Goal: Information Seeking & Learning: Check status

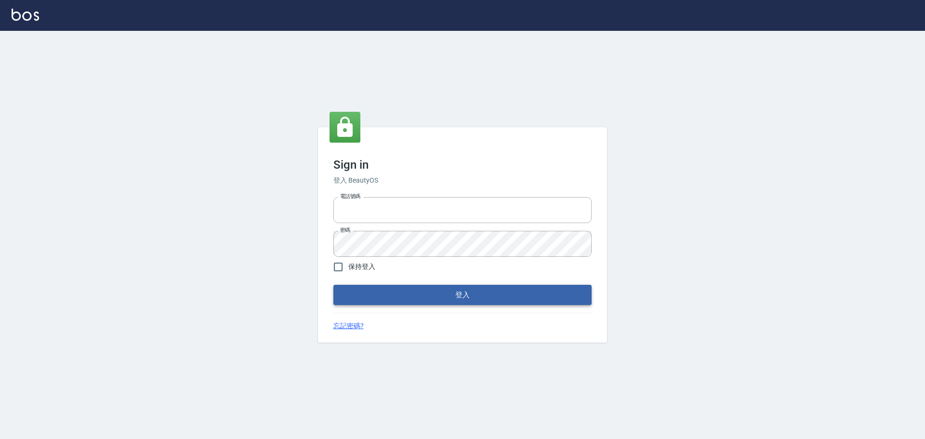
type input "0976821822"
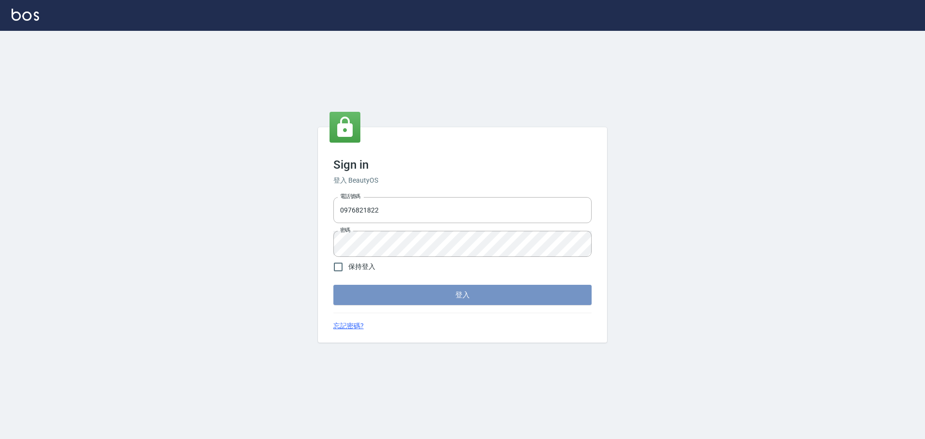
drag, startPoint x: 452, startPoint y: 297, endPoint x: 443, endPoint y: 287, distance: 13.4
click at [451, 297] on button "登入" at bounding box center [463, 295] width 258 height 20
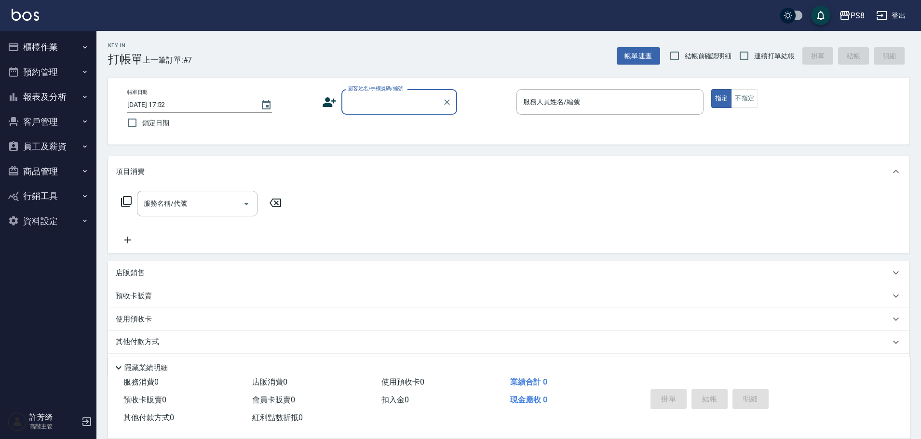
click at [50, 143] on button "員工及薪資" at bounding box center [48, 146] width 89 height 25
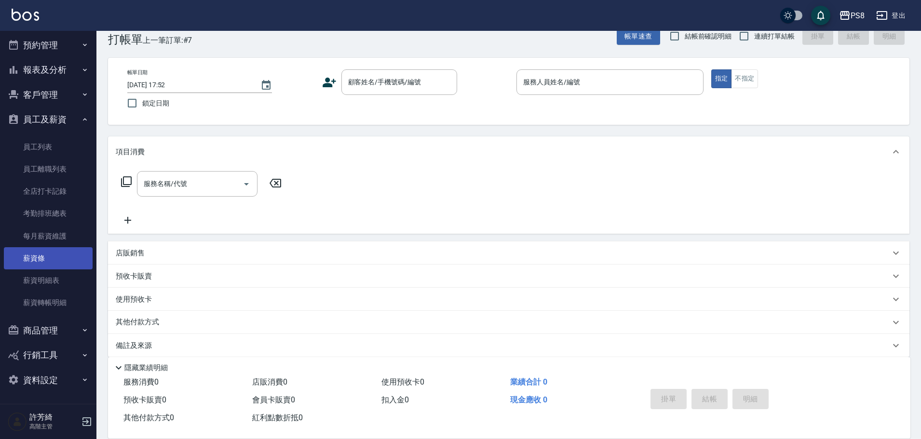
scroll to position [30, 0]
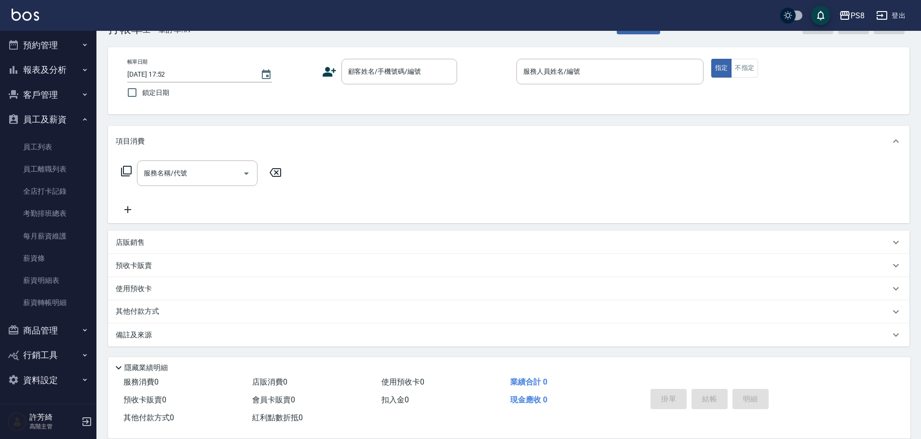
click at [49, 336] on button "商品管理" at bounding box center [48, 330] width 89 height 25
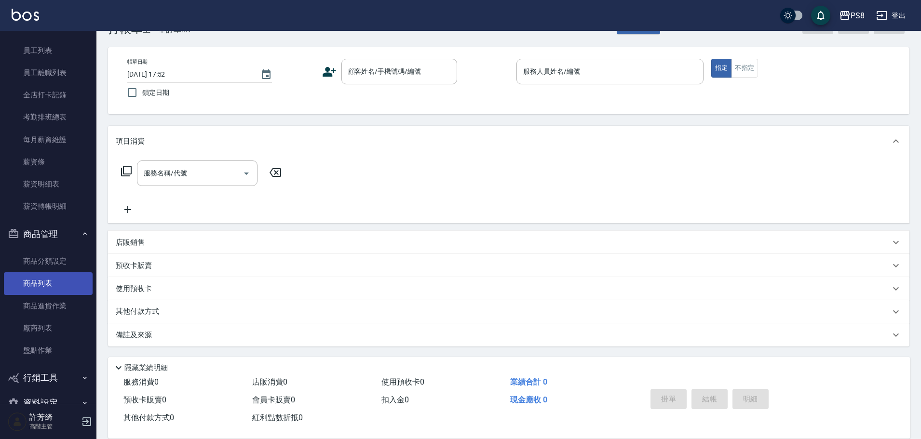
scroll to position [146, 0]
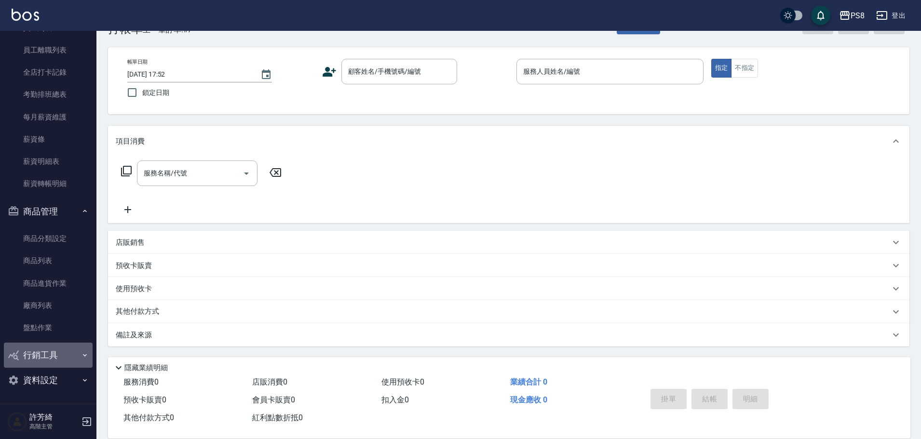
click at [55, 351] on button "行銷工具" at bounding box center [48, 355] width 89 height 25
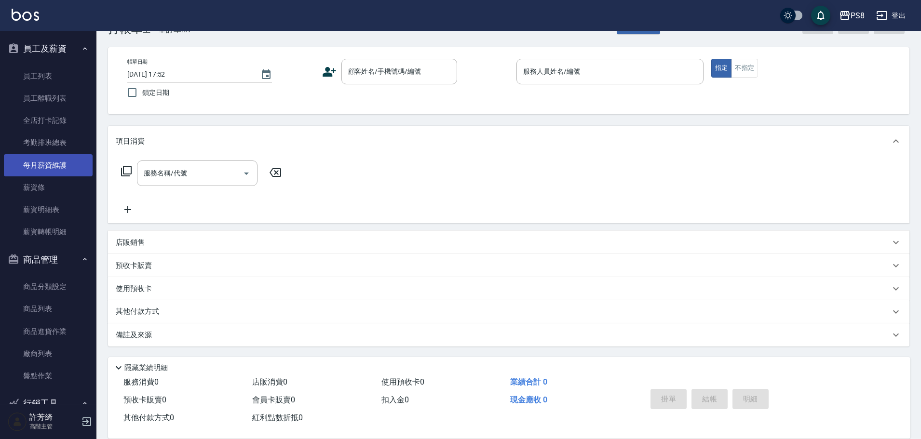
scroll to position [28, 0]
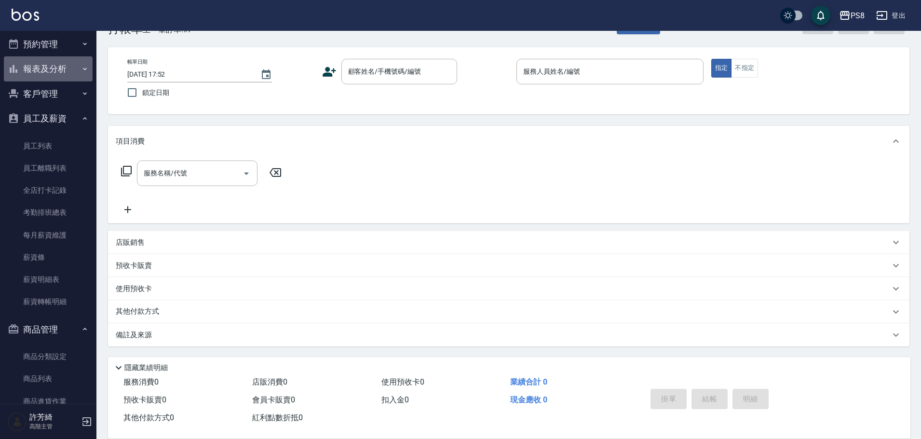
click at [55, 73] on button "報表及分析" at bounding box center [48, 68] width 89 height 25
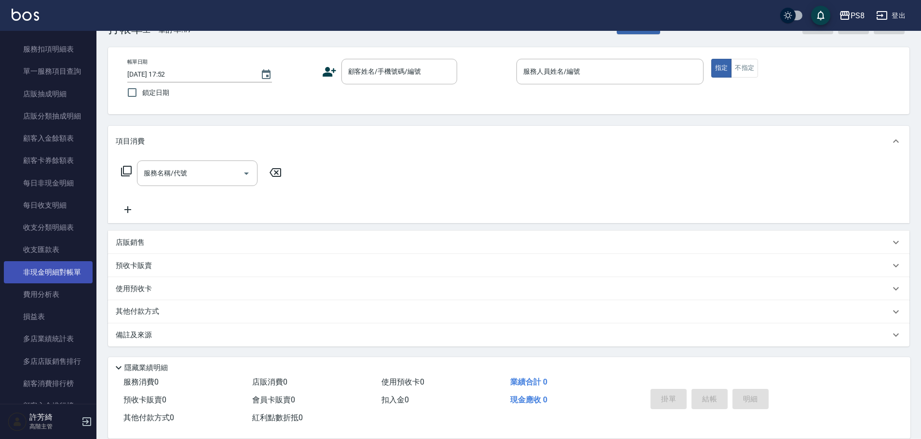
scroll to position [799, 0]
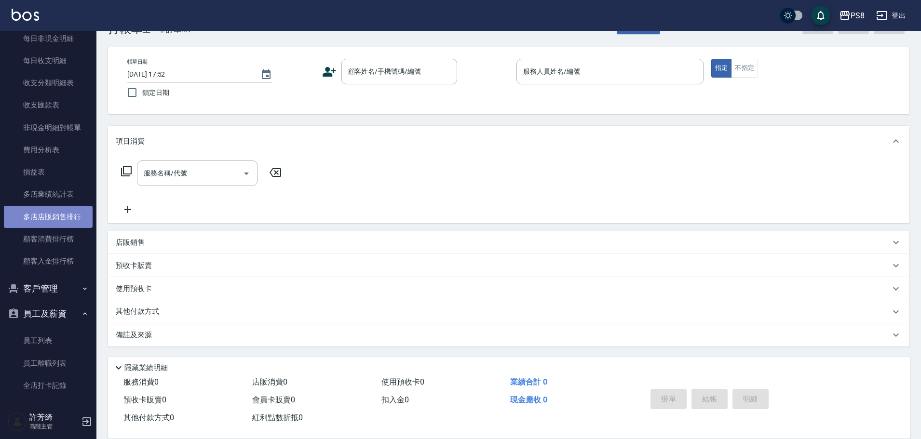
click at [71, 217] on link "多店店販銷售排行" at bounding box center [48, 217] width 89 height 22
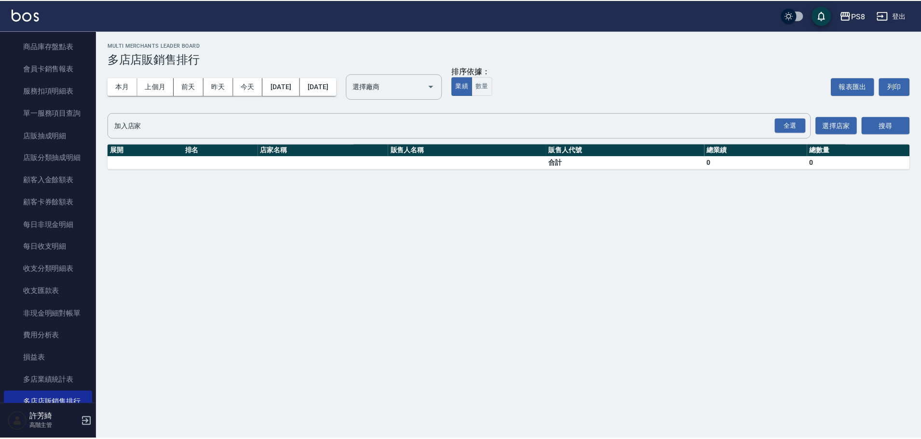
scroll to position [609, 0]
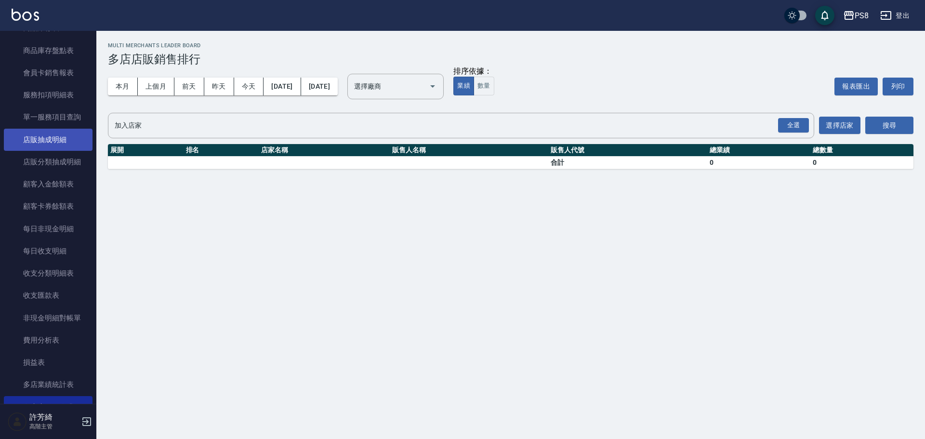
click at [67, 135] on link "店販抽成明細" at bounding box center [48, 140] width 89 height 22
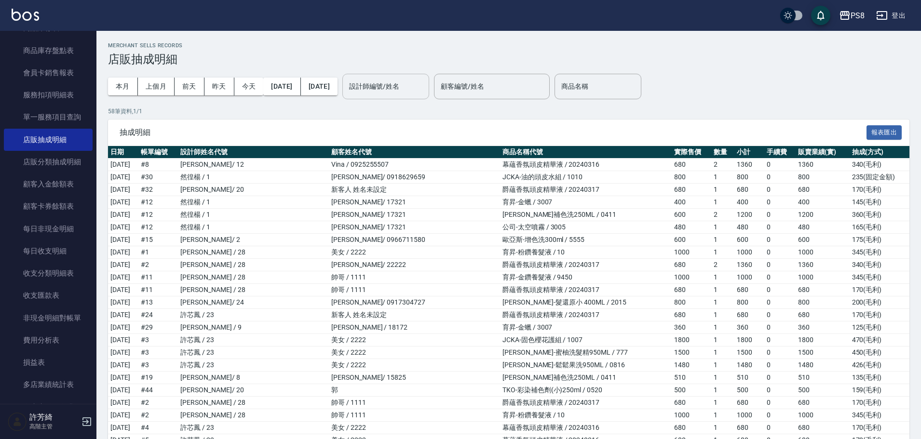
click at [417, 84] on input "設計師編號/姓名" at bounding box center [386, 86] width 78 height 17
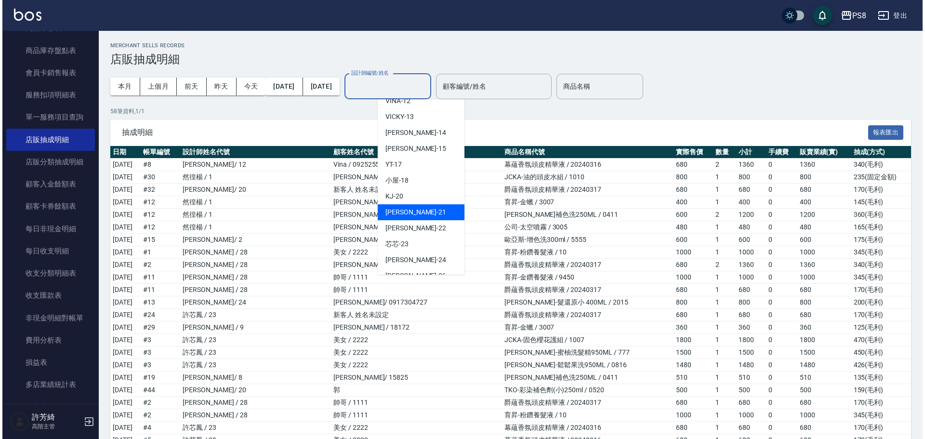
scroll to position [193, 0]
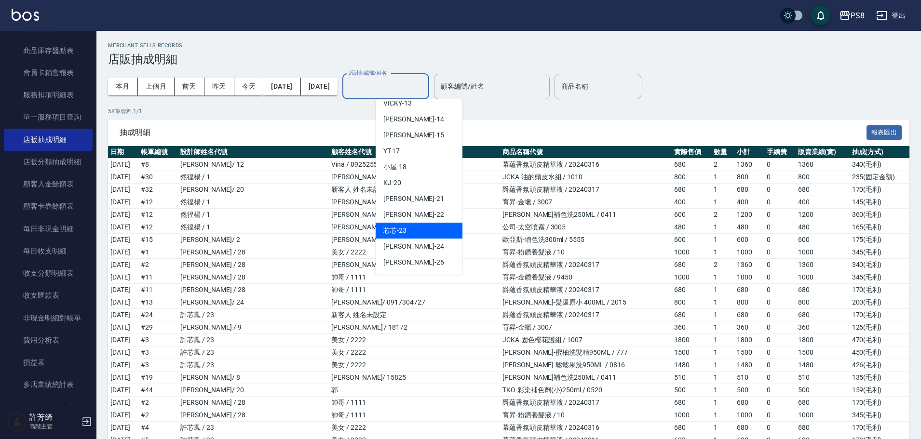
click at [416, 223] on div "芯芯 -23" at bounding box center [418, 231] width 87 height 16
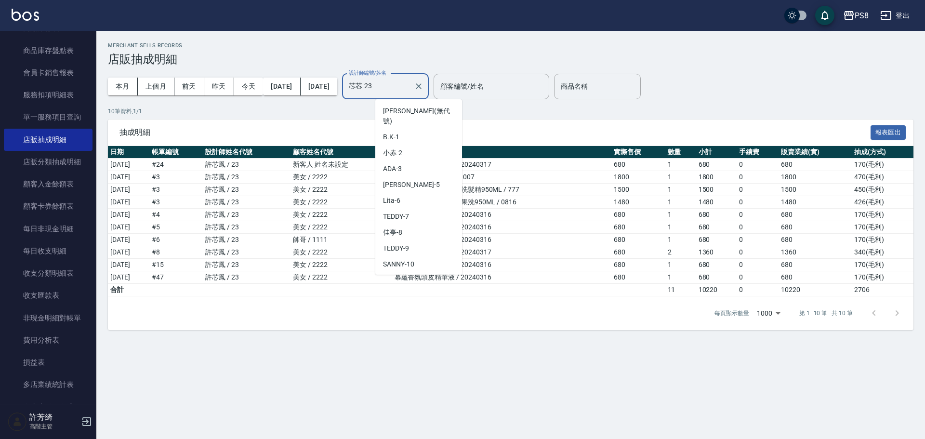
click at [410, 90] on input "芯芯-23" at bounding box center [379, 86] width 64 height 17
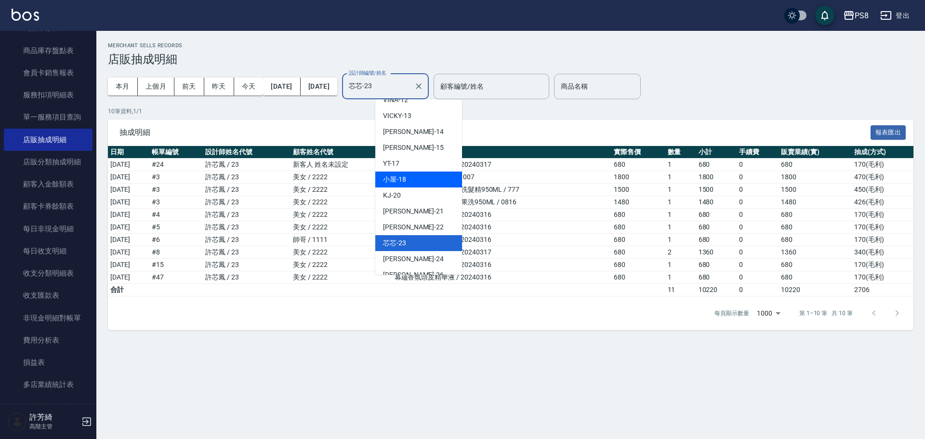
scroll to position [195, 0]
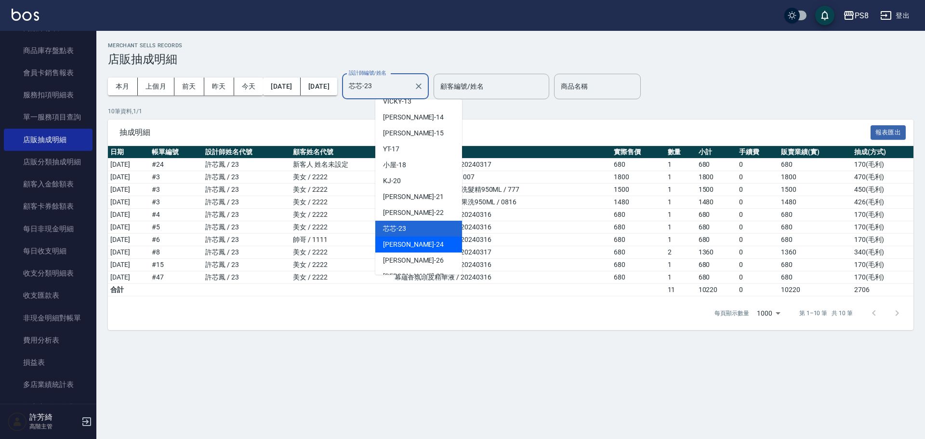
click at [397, 240] on span "[PERSON_NAME] -24" at bounding box center [413, 245] width 61 height 10
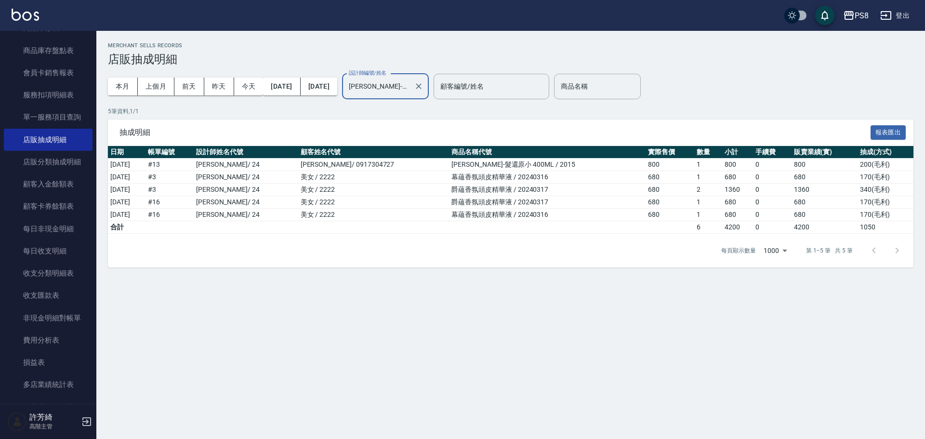
click at [410, 87] on input "[PERSON_NAME]-24" at bounding box center [379, 86] width 64 height 17
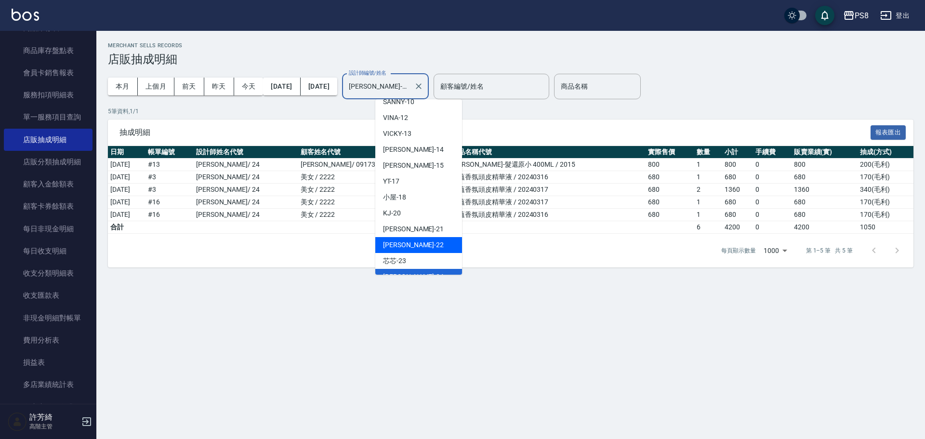
scroll to position [211, 0]
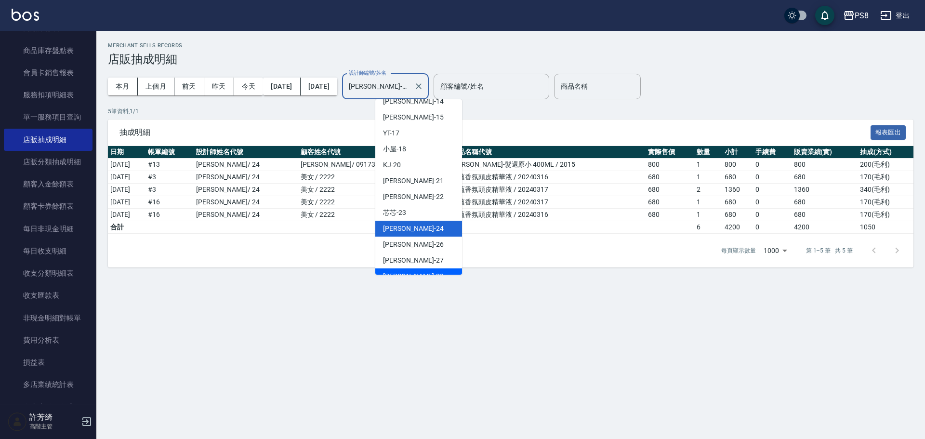
click at [404, 268] on div "[PERSON_NAME] -28" at bounding box center [418, 276] width 87 height 16
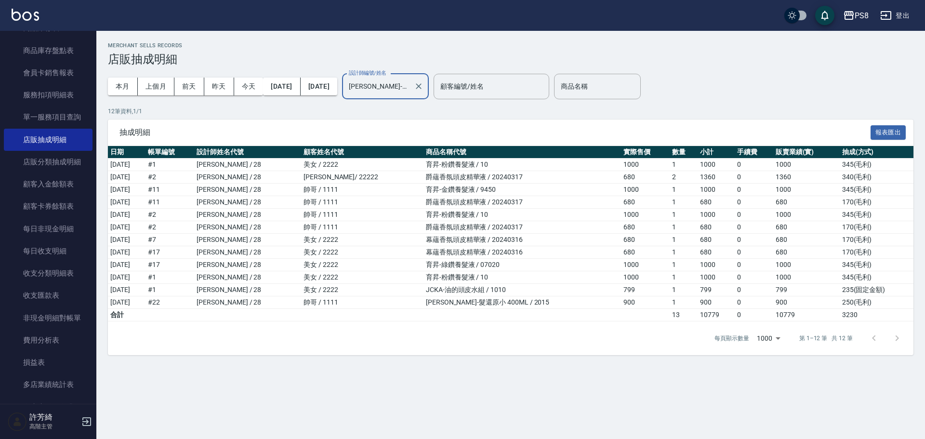
click at [410, 83] on input "[PERSON_NAME]-28" at bounding box center [379, 86] width 64 height 17
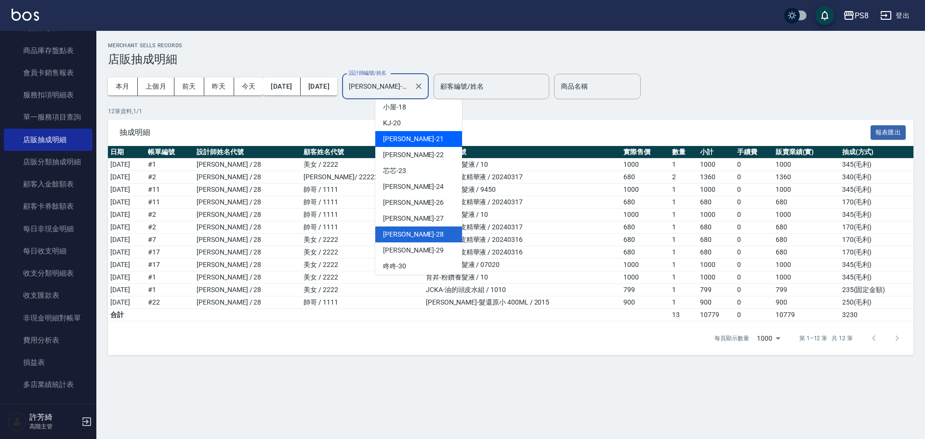
scroll to position [294, 0]
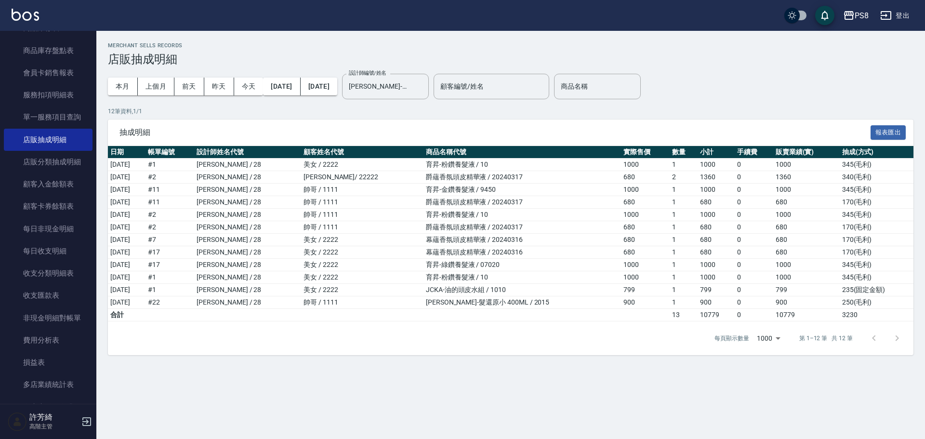
click at [521, 118] on div "12 筆資料, 1 / 1 抽成明細 報表匯出 日期 帳單編號 設計師姓名代號 顧客姓名代號 商品名稱代號 實際售價 數量 小計 手續費 販賣業績(實) 抽成…" at bounding box center [511, 231] width 806 height 249
click at [429, 96] on div "[PERSON_NAME]-28 設計師編號/姓名" at bounding box center [385, 87] width 87 height 26
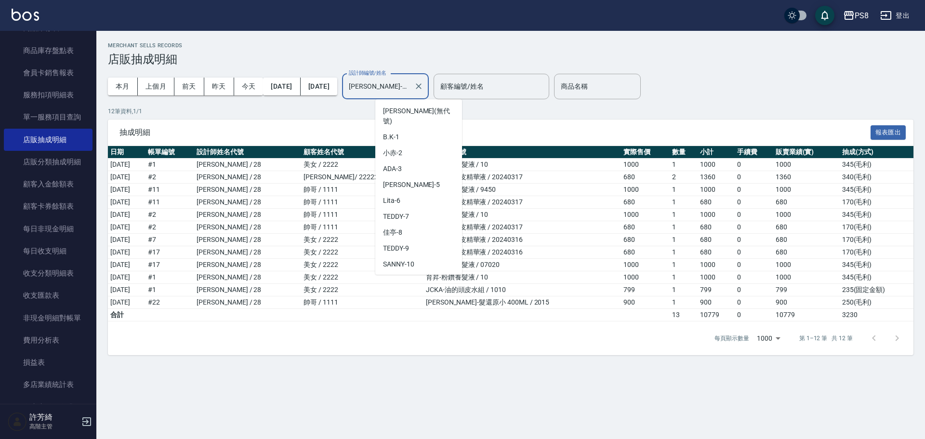
scroll to position [210, 0]
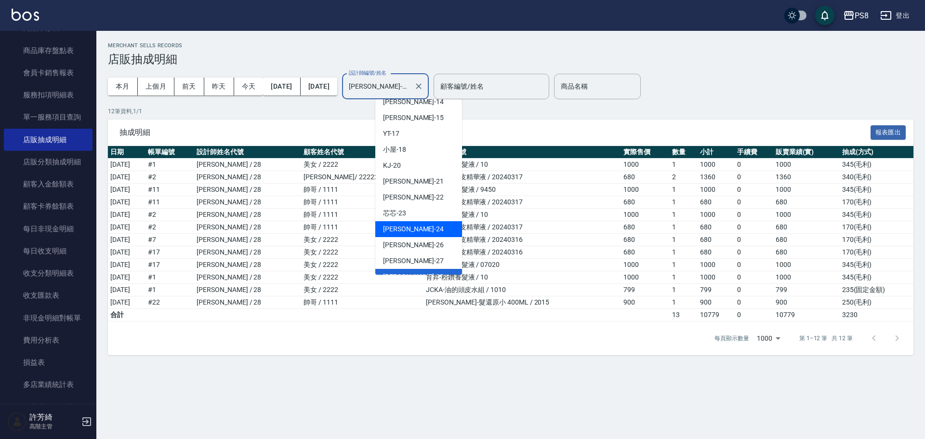
click at [422, 237] on div "苡真 -26" at bounding box center [418, 245] width 87 height 16
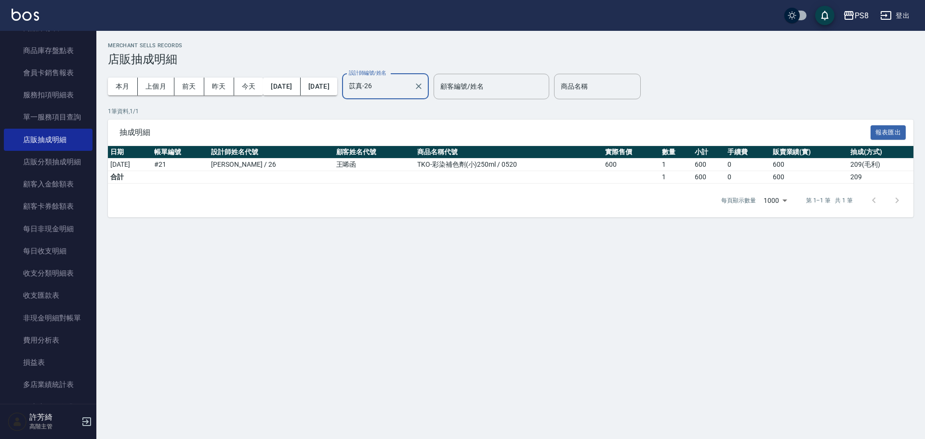
click at [410, 82] on input "苡真-26" at bounding box center [379, 86] width 64 height 17
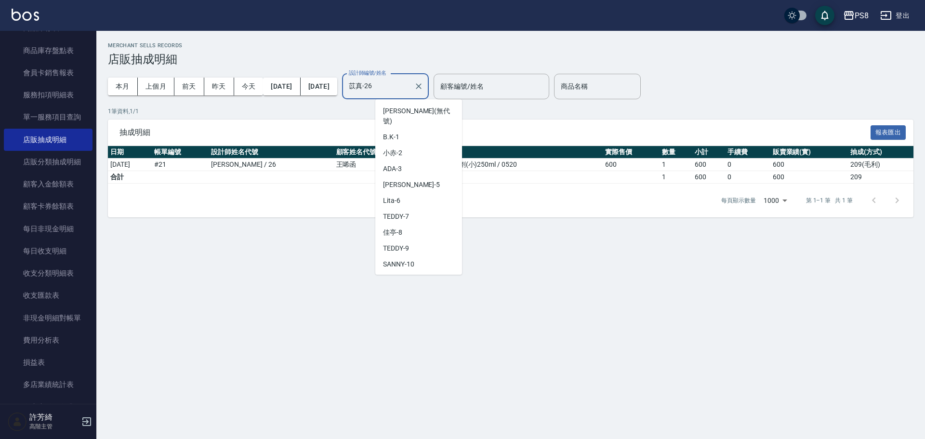
scroll to position [178, 0]
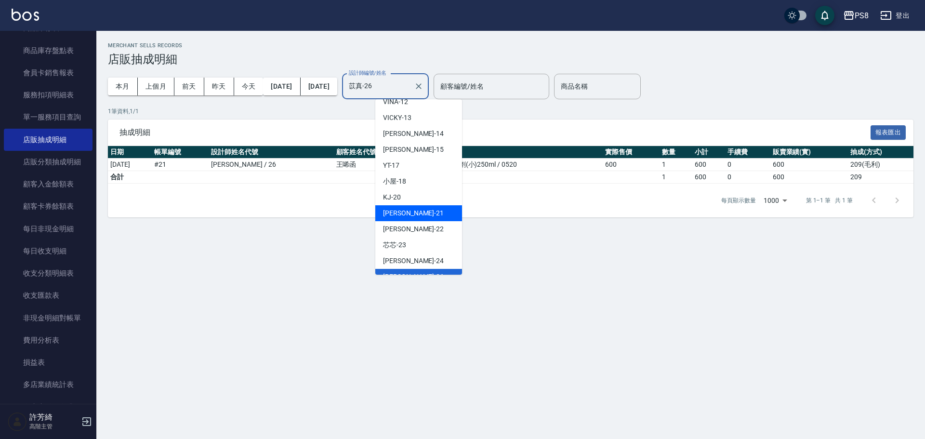
click at [402, 208] on span "[PERSON_NAME] -21" at bounding box center [413, 213] width 61 height 10
type input "[PERSON_NAME]-21"
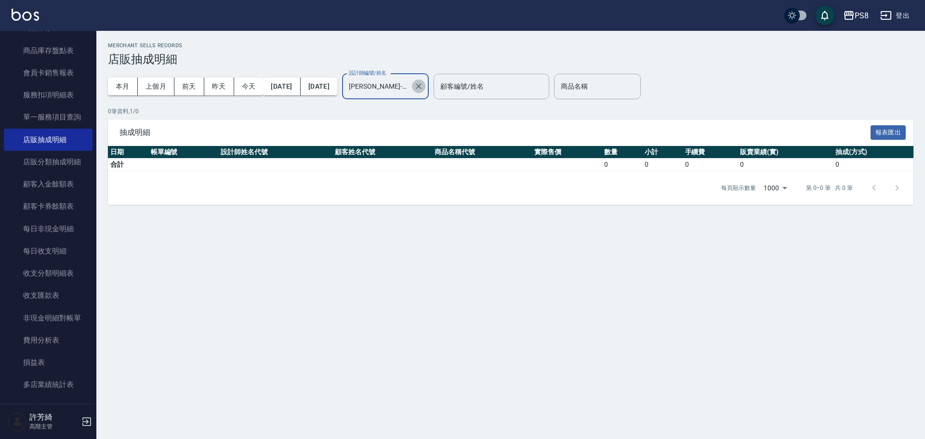
click at [424, 85] on icon "Clear" at bounding box center [419, 86] width 10 height 10
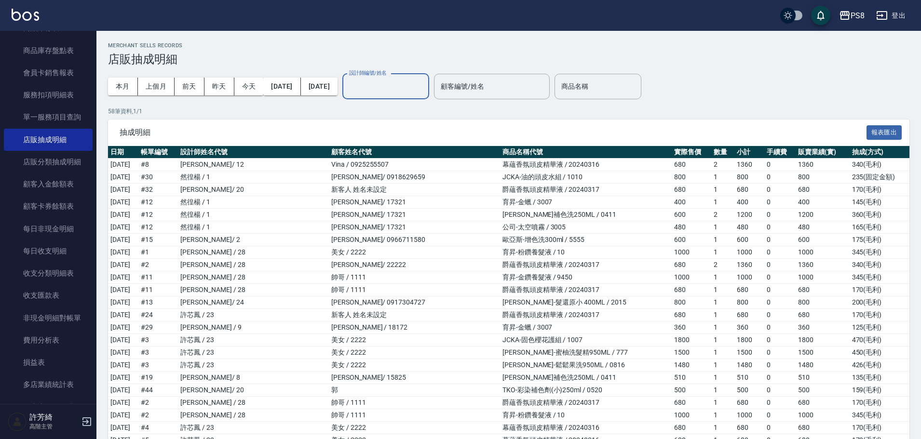
click at [393, 81] on input "設計師編號/姓名" at bounding box center [386, 86] width 78 height 17
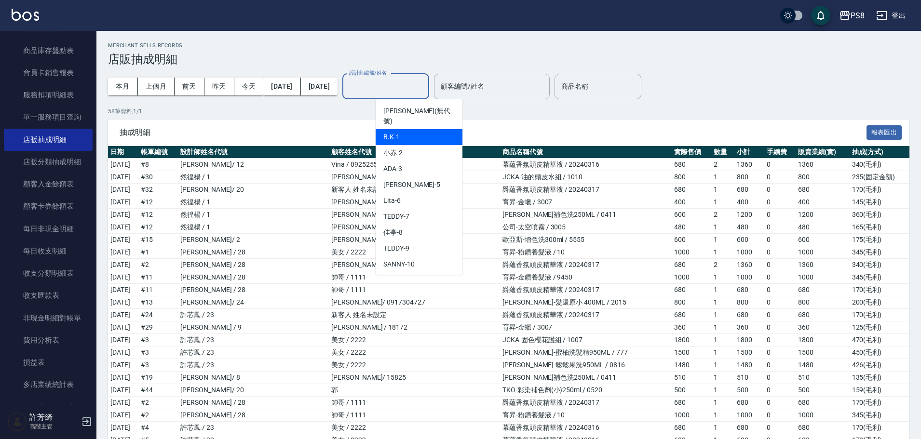
click at [400, 129] on div "B.K -1" at bounding box center [418, 137] width 87 height 16
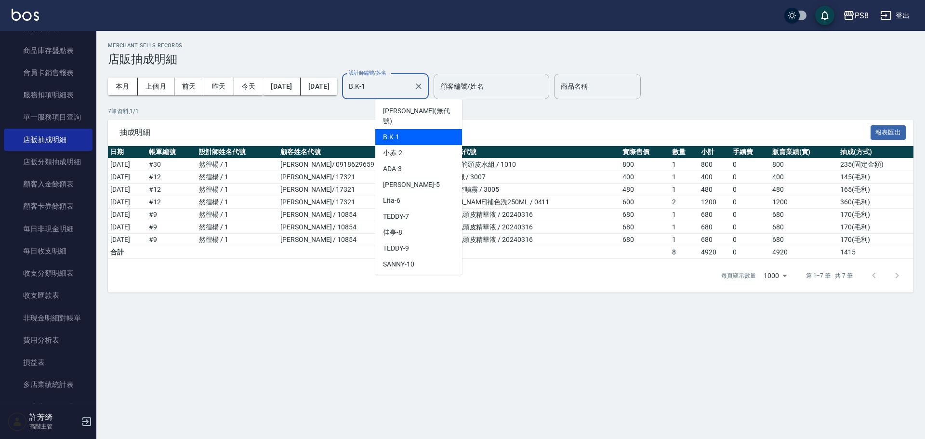
click at [407, 80] on input "B.K-1" at bounding box center [379, 86] width 64 height 17
click at [414, 145] on div "小赤 -2" at bounding box center [418, 153] width 87 height 16
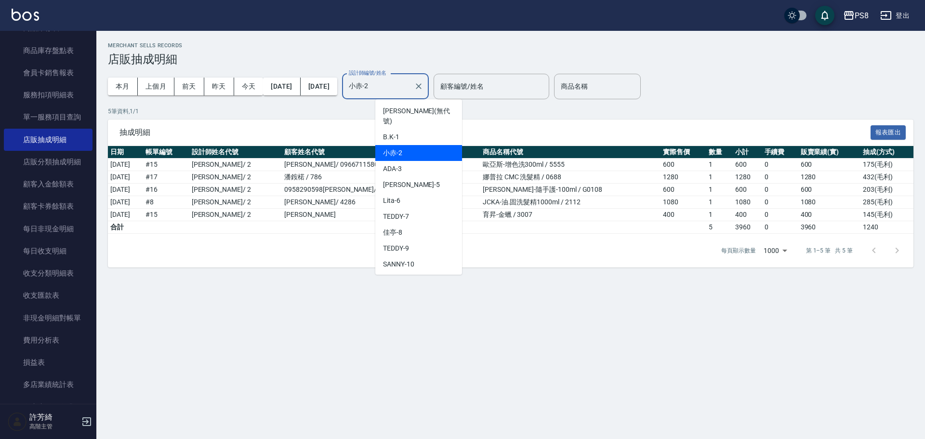
click at [403, 94] on input "小赤-2" at bounding box center [379, 86] width 64 height 17
click at [406, 161] on div "ADA -3" at bounding box center [418, 169] width 87 height 16
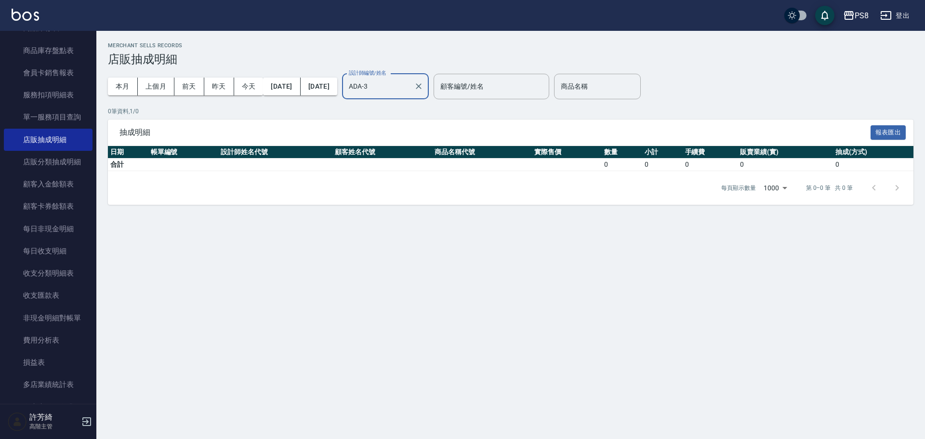
click at [404, 93] on input "ADA-3" at bounding box center [379, 86] width 64 height 17
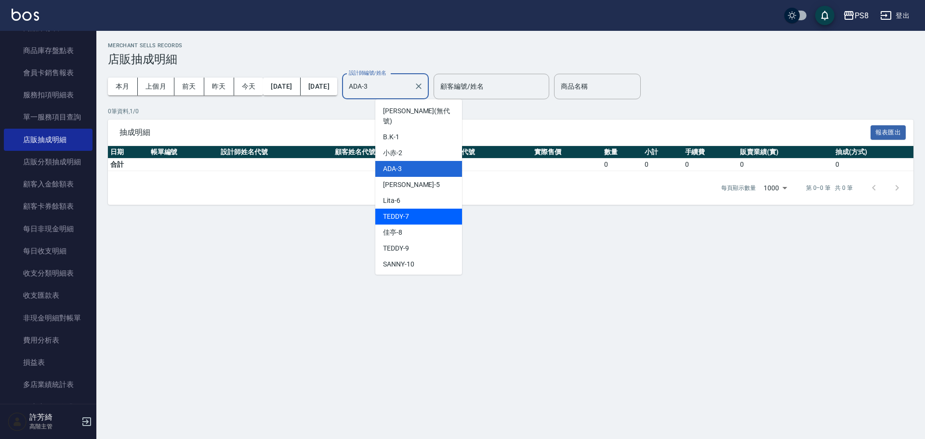
click at [410, 209] on div "TEDDY -7" at bounding box center [418, 217] width 87 height 16
click at [410, 87] on input "TEDDY-7" at bounding box center [379, 86] width 64 height 17
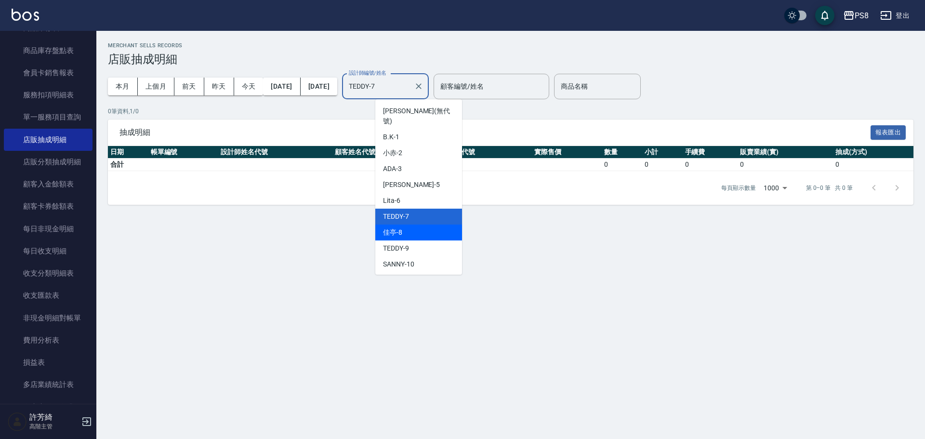
click at [414, 225] on div "佳亭 -8" at bounding box center [418, 233] width 87 height 16
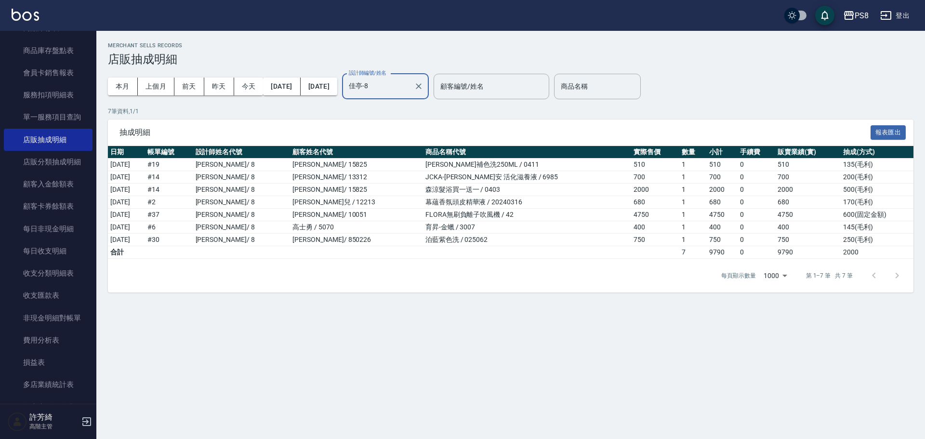
click at [410, 80] on input "佳亭-8" at bounding box center [379, 86] width 64 height 17
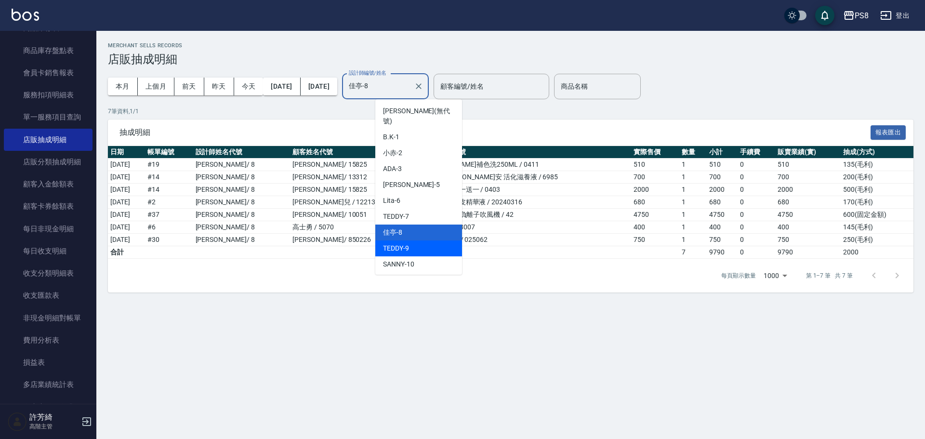
click at [394, 243] on span "TEDDY -9" at bounding box center [396, 248] width 26 height 10
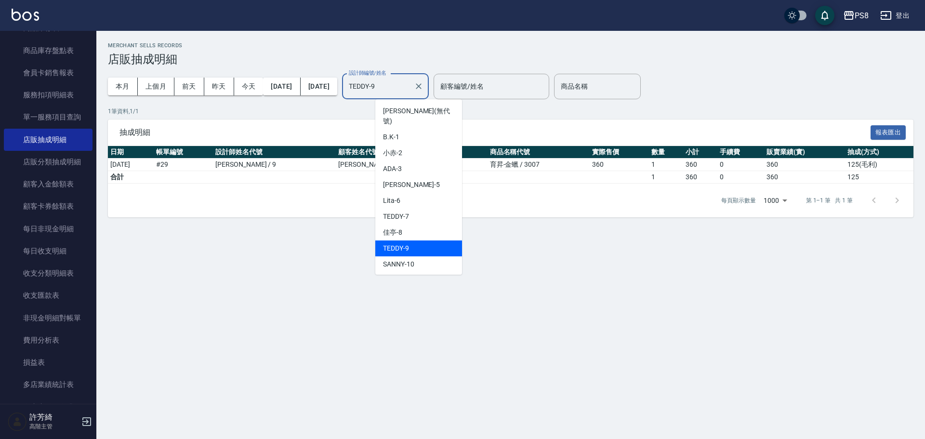
click at [410, 80] on input "TEDDY-9" at bounding box center [379, 86] width 64 height 17
click at [410, 256] on div "SANNY -10" at bounding box center [418, 264] width 87 height 16
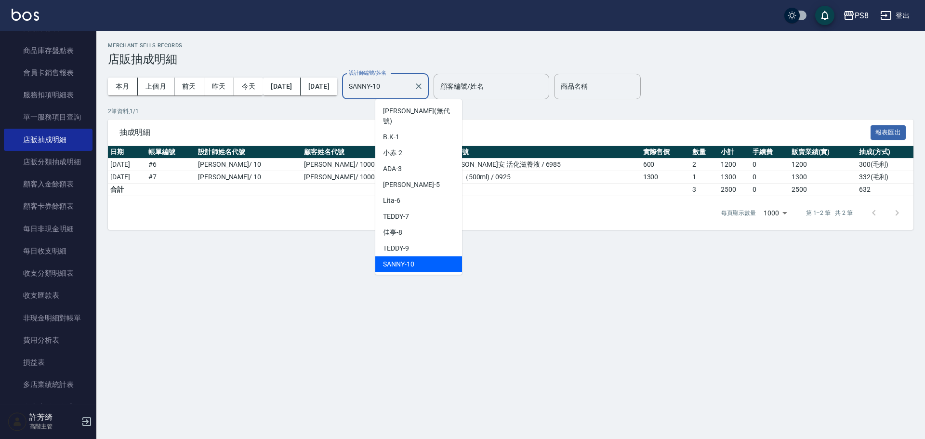
click at [410, 85] on input "SANNY-10" at bounding box center [379, 86] width 64 height 17
click at [423, 272] on div "VINA -12" at bounding box center [418, 280] width 87 height 16
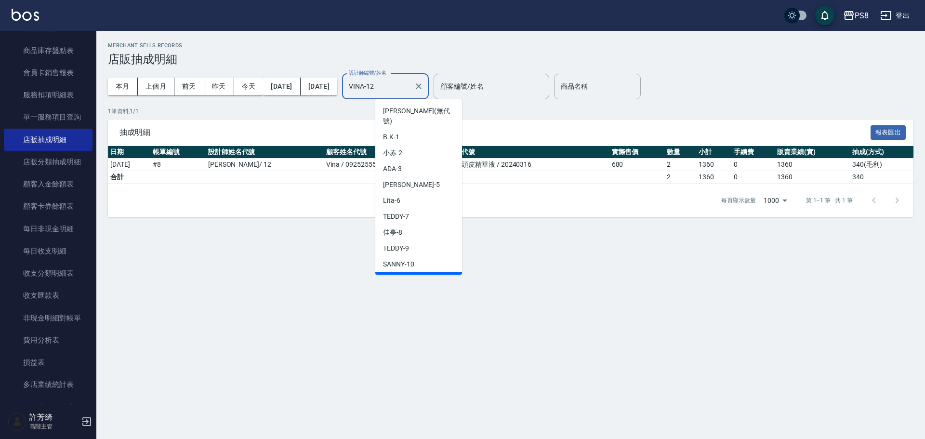
click at [410, 82] on input "VINA-12" at bounding box center [379, 86] width 64 height 17
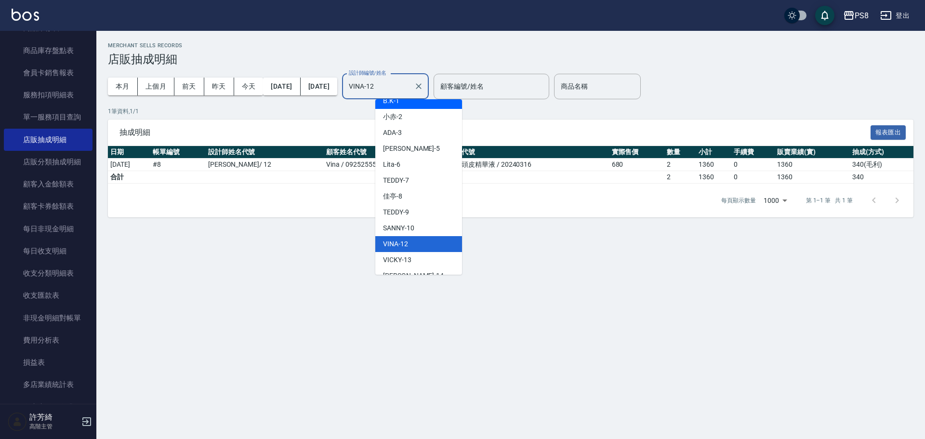
scroll to position [52, 0]
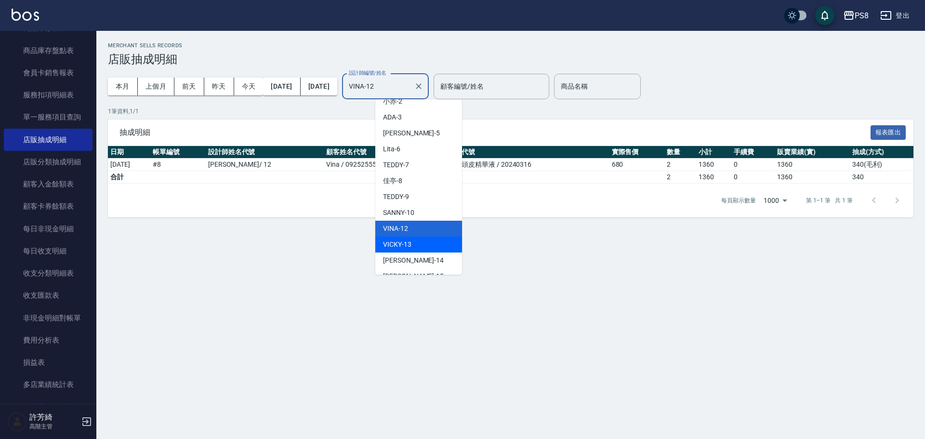
click at [419, 237] on div "VICKY -13" at bounding box center [418, 245] width 87 height 16
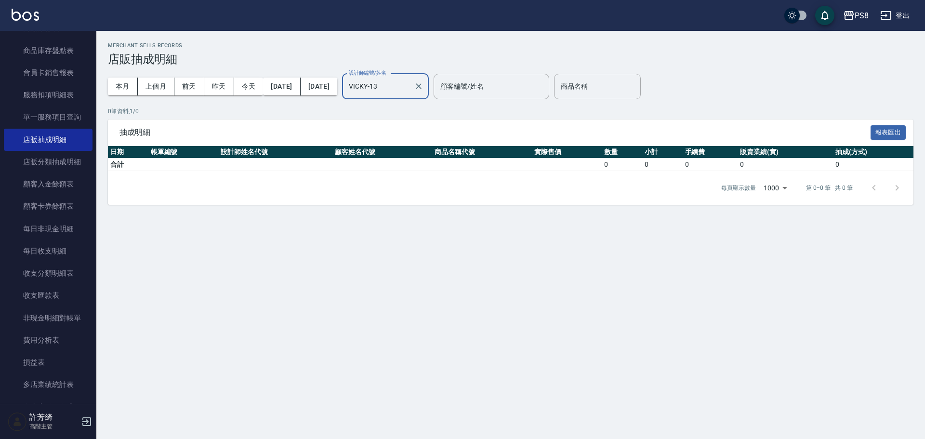
click at [410, 88] on input "VICKY-13" at bounding box center [379, 86] width 64 height 17
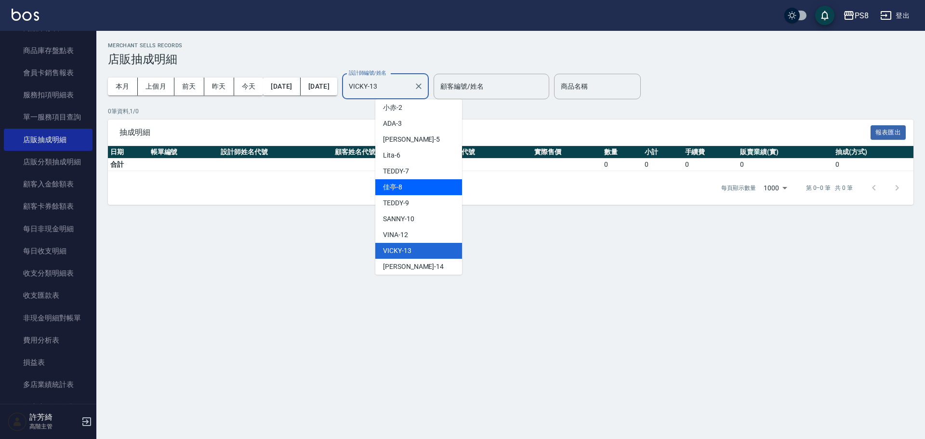
scroll to position [67, 0]
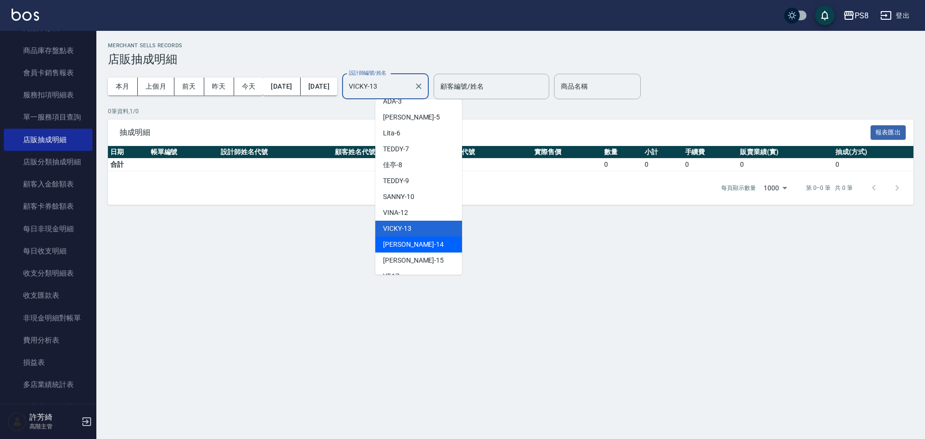
click at [416, 237] on div "[PERSON_NAME] -14" at bounding box center [418, 245] width 87 height 16
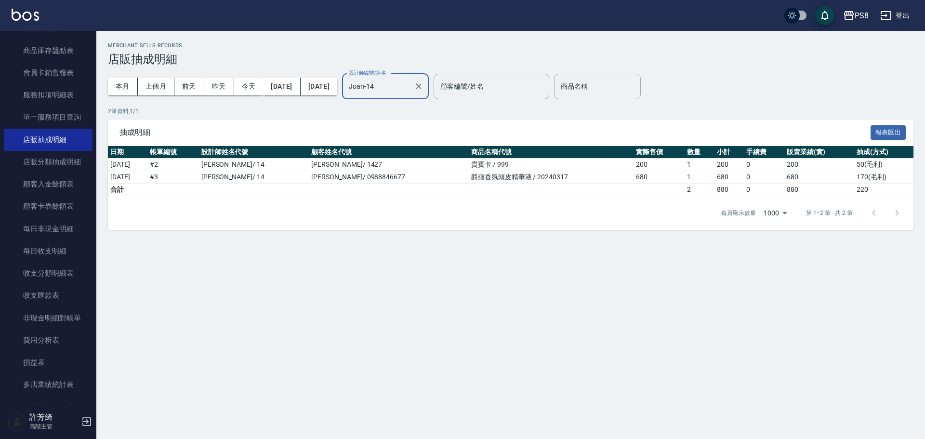
click at [410, 86] on input "Joan-14" at bounding box center [379, 86] width 64 height 17
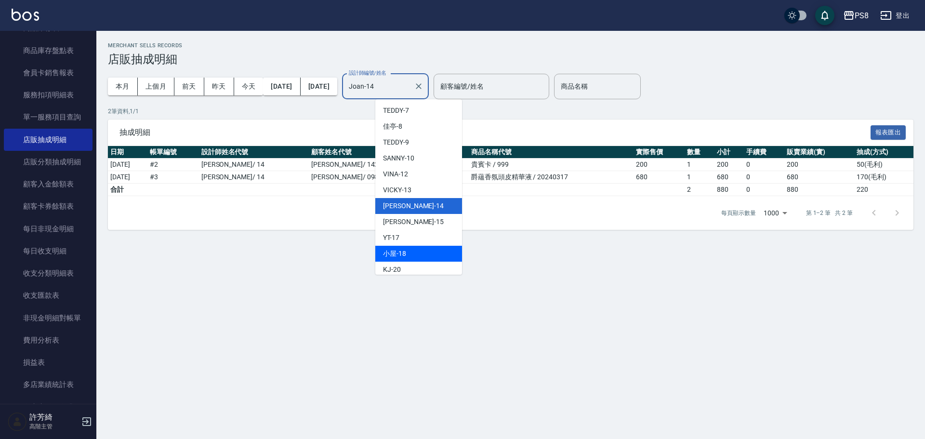
scroll to position [132, 0]
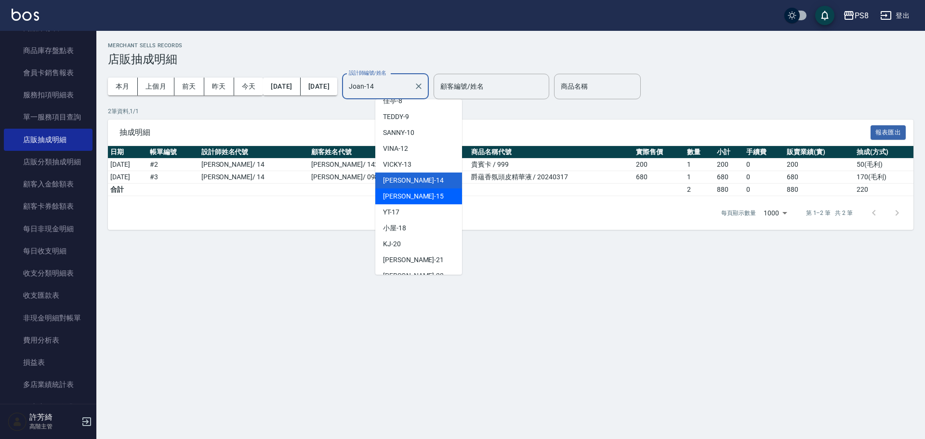
click at [424, 188] on div "EMMA -15" at bounding box center [418, 196] width 87 height 16
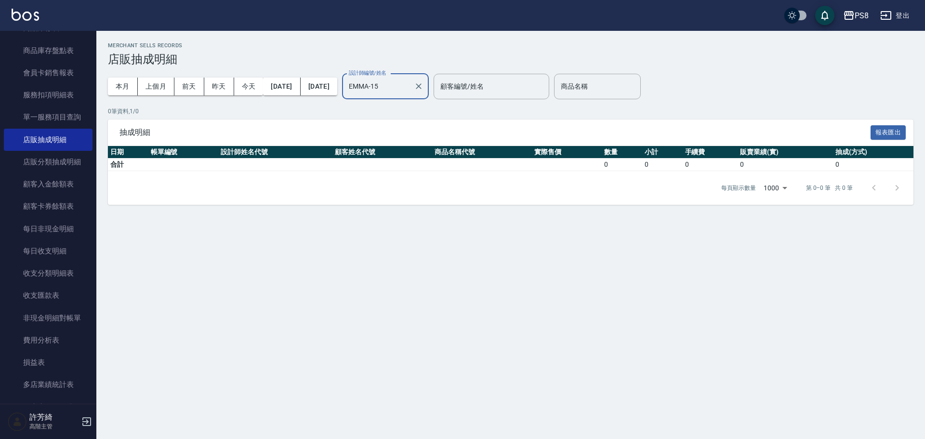
click at [410, 83] on input "EMMA-15" at bounding box center [379, 86] width 64 height 17
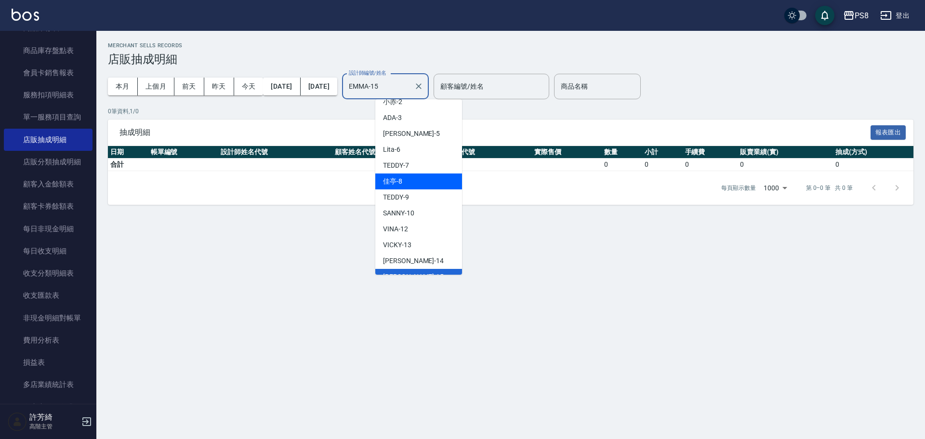
scroll to position [99, 0]
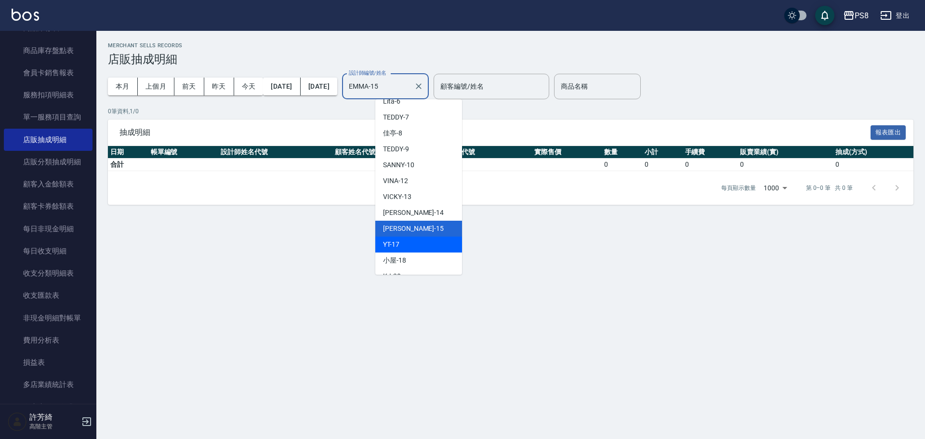
click at [411, 237] on div "YT -17" at bounding box center [418, 245] width 87 height 16
type input "YT-17"
